Goal: Find contact information: Find contact information

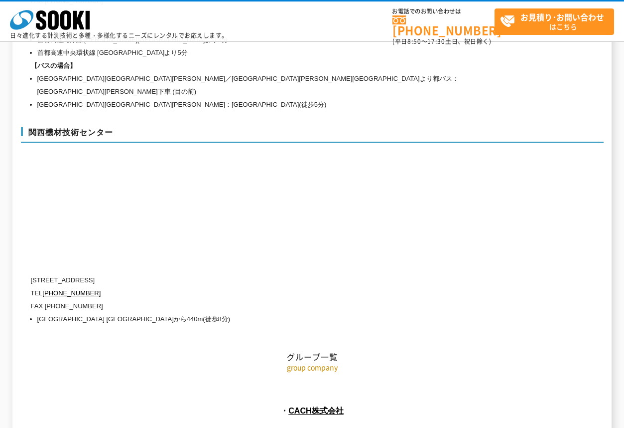
scroll to position [4504, 0]
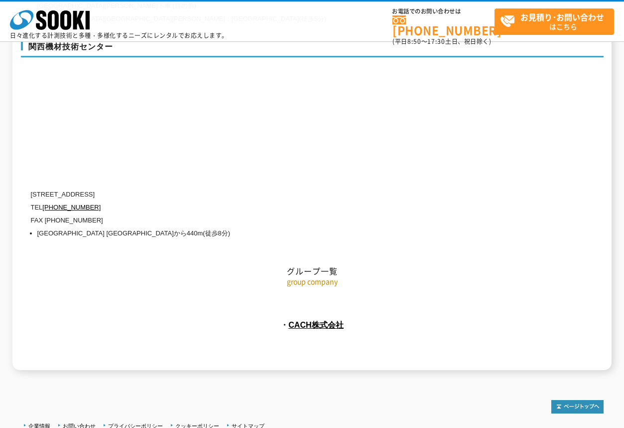
drag, startPoint x: 248, startPoint y: 423, endPoint x: 304, endPoint y: 422, distance: 56.3
copy address "SOOKI Co.,Ltd."
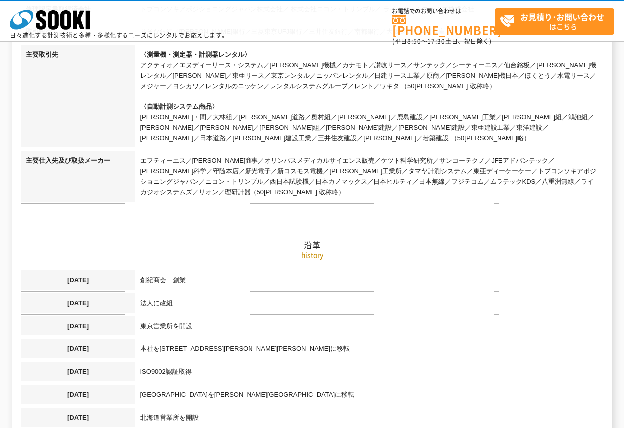
scroll to position [48, 0]
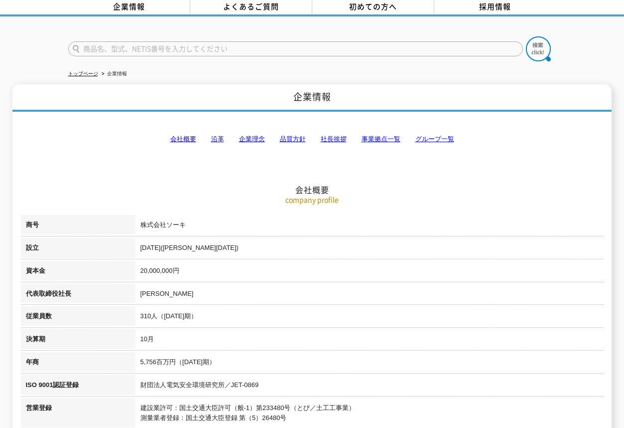
click at [118, 127] on h2 "会社概要" at bounding box center [312, 140] width 583 height 110
drag, startPoint x: 168, startPoint y: 219, endPoint x: 199, endPoint y: 223, distance: 31.1
click at [199, 223] on td "株式会社ソーキ" at bounding box center [370, 226] width 468 height 23
copy td "ソーキ"
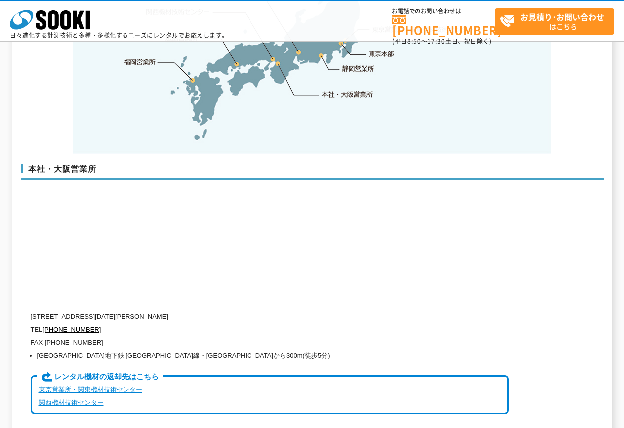
scroll to position [2290, 0]
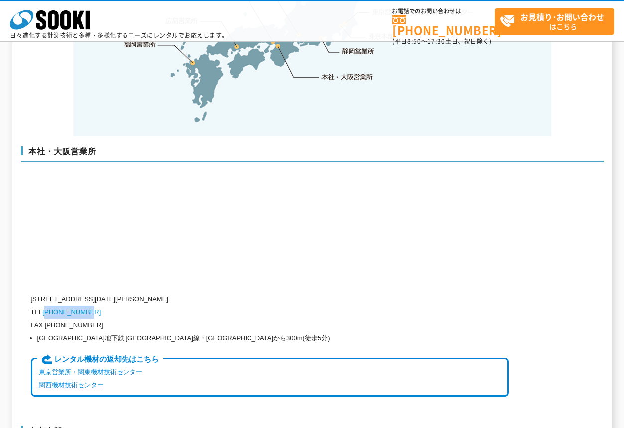
drag, startPoint x: 104, startPoint y: 294, endPoint x: 50, endPoint y: 291, distance: 53.9
click at [50, 305] on p "TEL [PHONE_NUMBER]" at bounding box center [270, 311] width 478 height 13
copy link "[PHONE_NUMBER]"
drag, startPoint x: 52, startPoint y: 306, endPoint x: 96, endPoint y: 303, distance: 44.4
click at [96, 318] on p "FAX [PHONE_NUMBER]" at bounding box center [270, 324] width 478 height 13
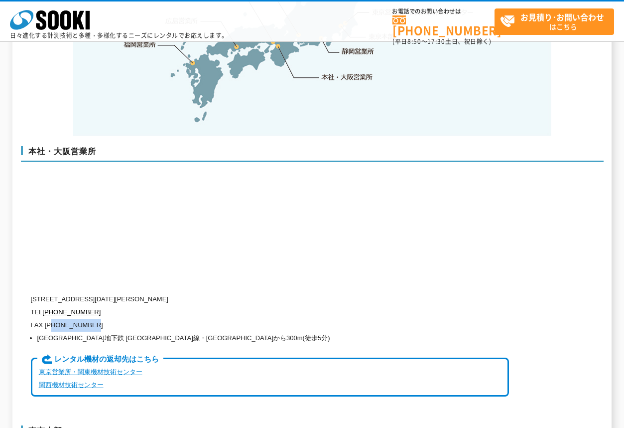
copy p "6)6538-3660"
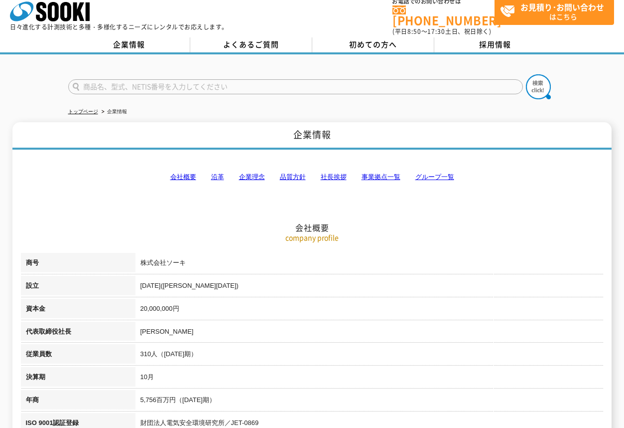
scroll to position [0, 0]
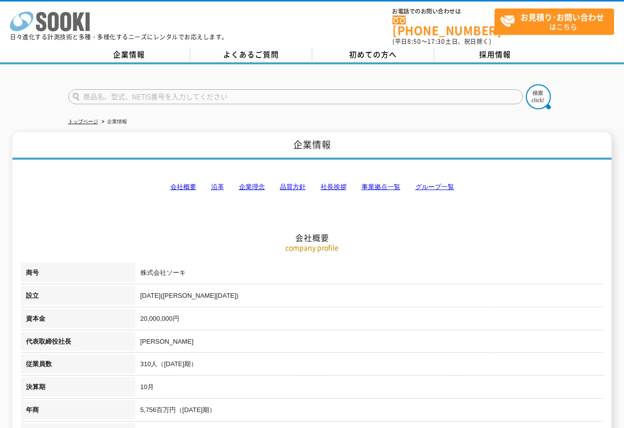
click at [59, 28] on icon "株式会社 ソーキ" at bounding box center [50, 21] width 80 height 20
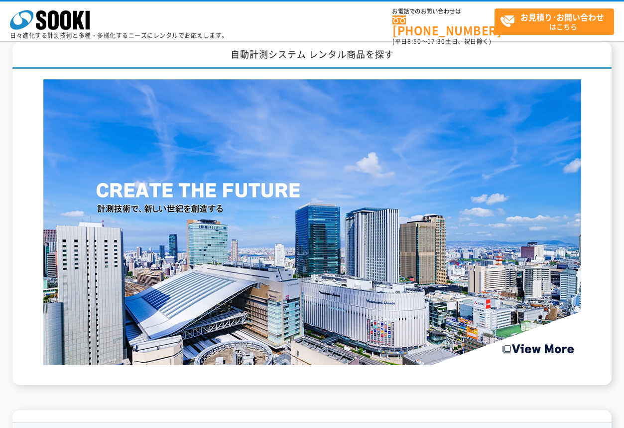
scroll to position [1240, 0]
